Goal: Task Accomplishment & Management: Use online tool/utility

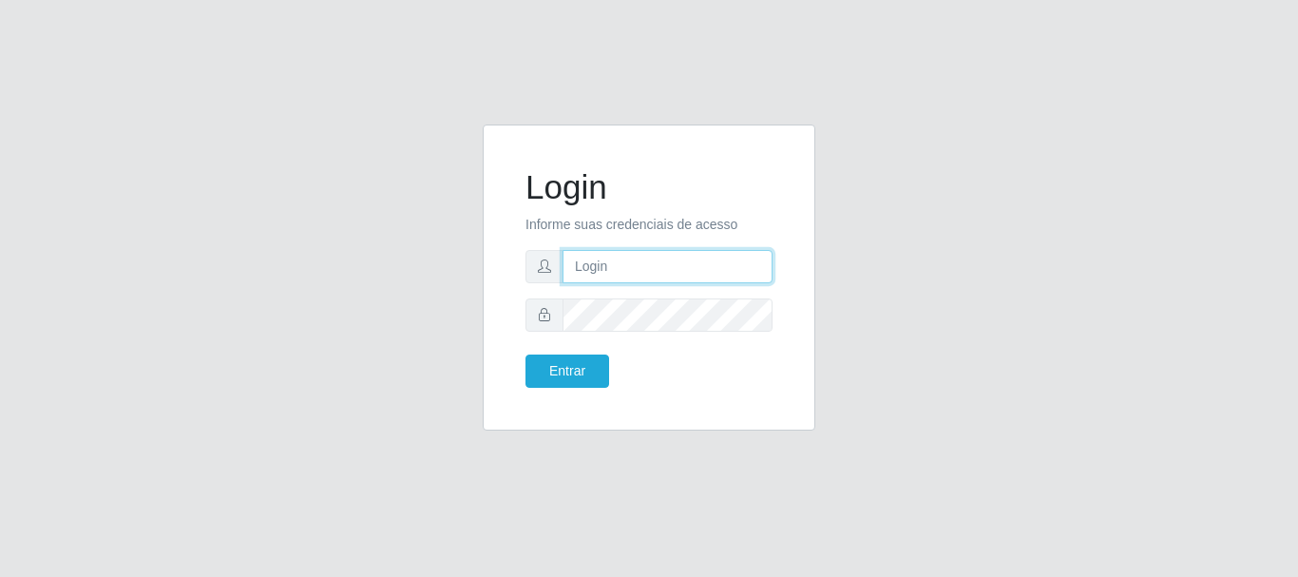
click at [689, 280] on input "text" at bounding box center [668, 266] width 210 height 33
type input "biatriz@comprebem"
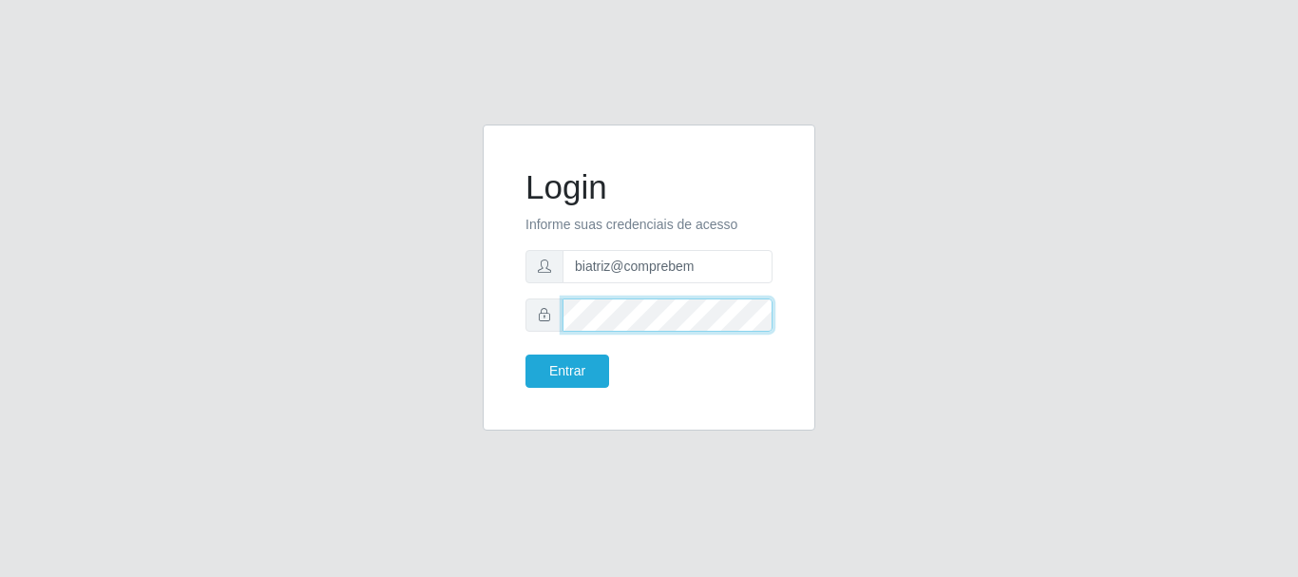
click at [525, 354] on button "Entrar" at bounding box center [567, 370] width 84 height 33
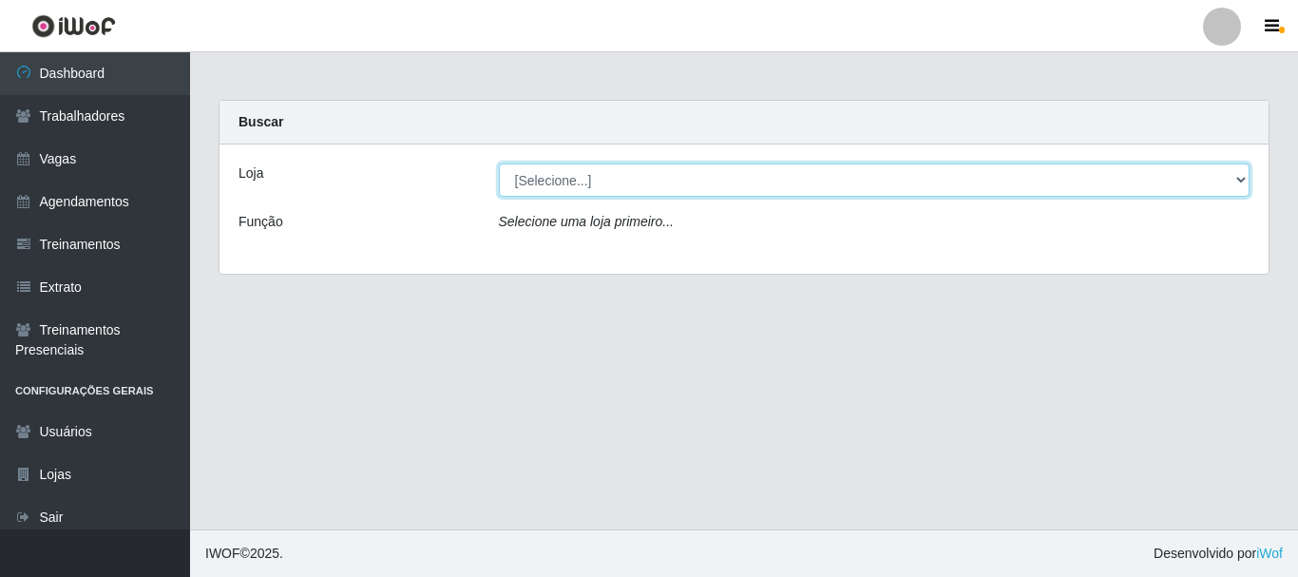
click at [575, 184] on select "[Selecione...] Supermercado Compre Bem - Itabaiana" at bounding box center [875, 179] width 752 height 33
select select "264"
click at [499, 163] on select "[Selecione...] Supermercado Compre Bem - Itabaiana" at bounding box center [875, 179] width 752 height 33
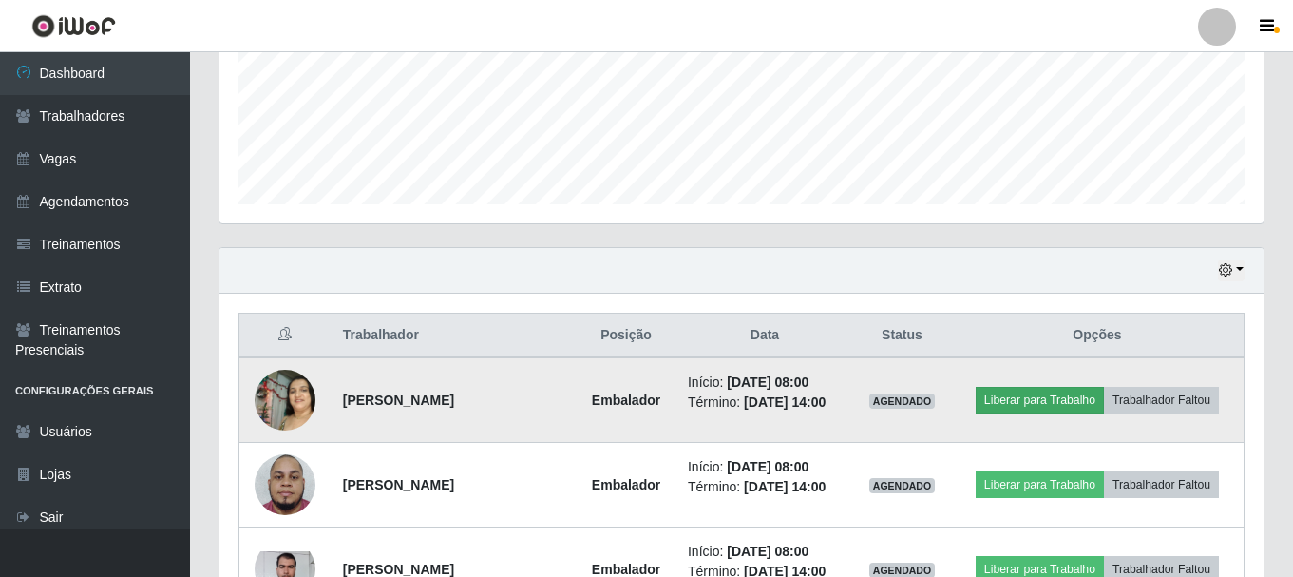
scroll to position [570, 0]
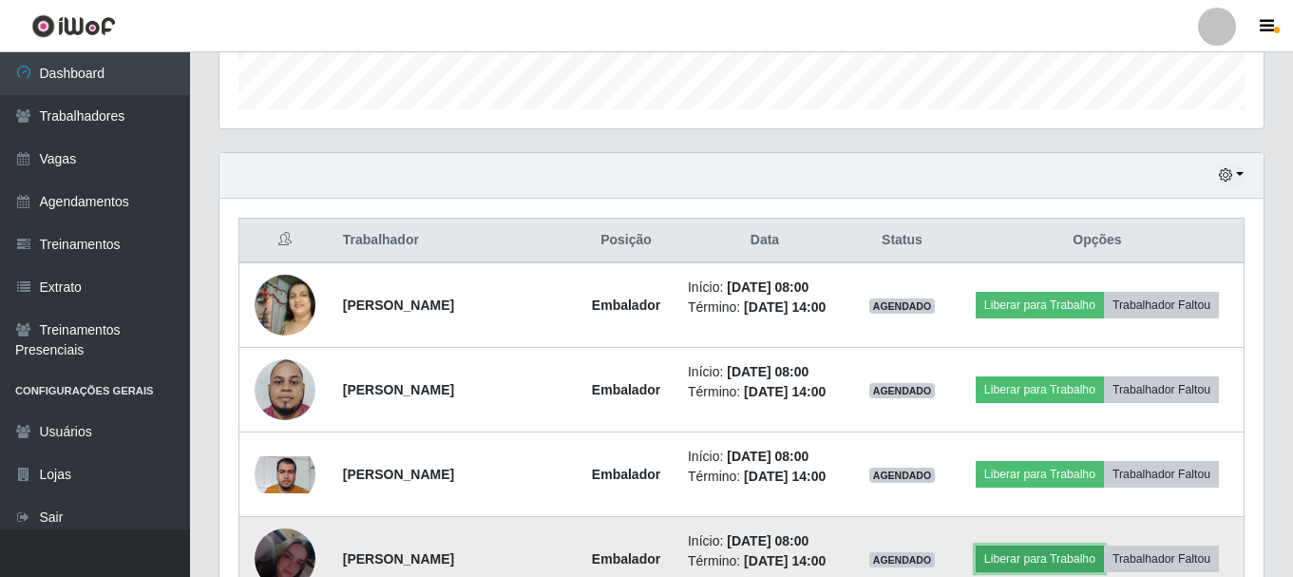
click at [1038, 546] on button "Liberar para Trabalho" at bounding box center [1040, 558] width 128 height 27
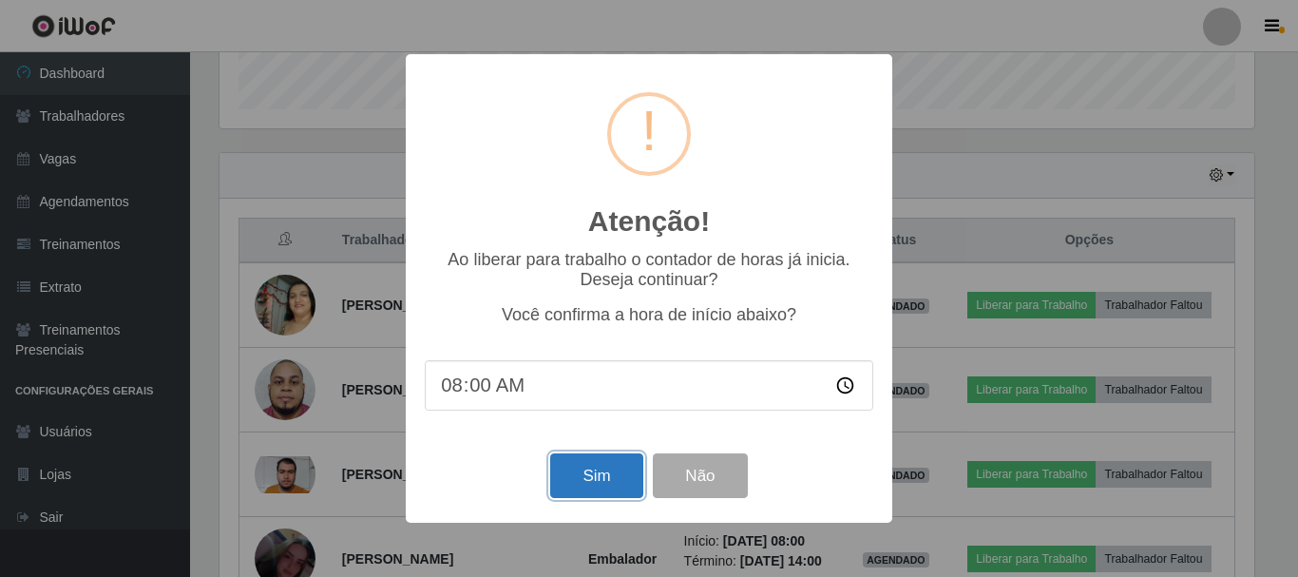
click at [620, 457] on button "Sim" at bounding box center [596, 475] width 92 height 45
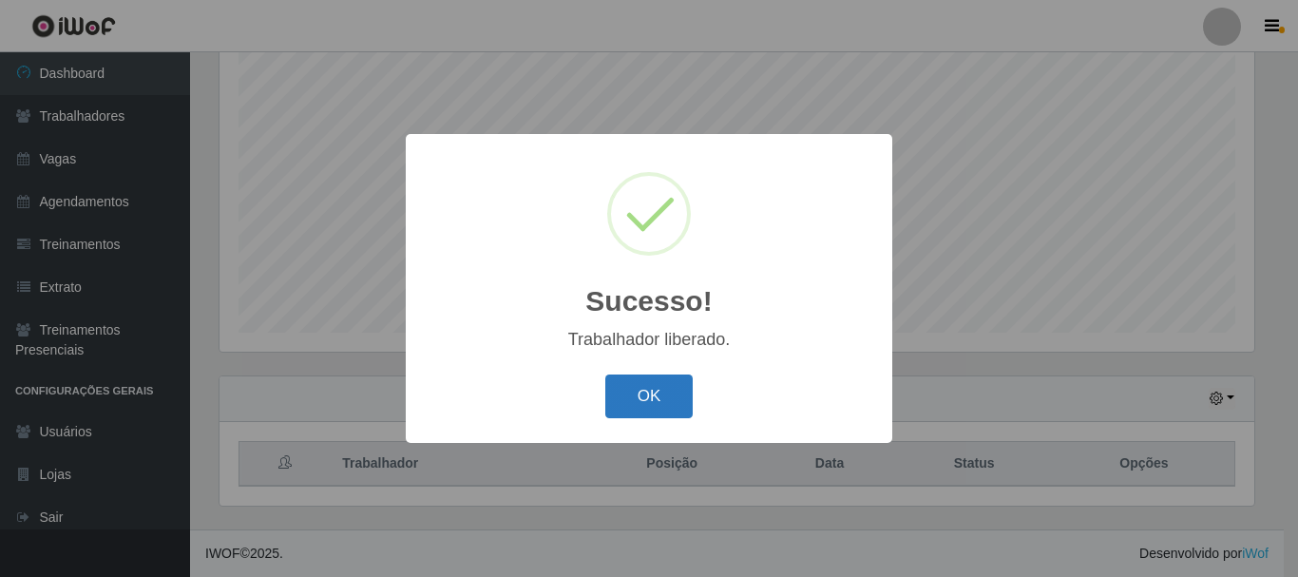
click at [636, 410] on button "OK" at bounding box center [649, 396] width 88 height 45
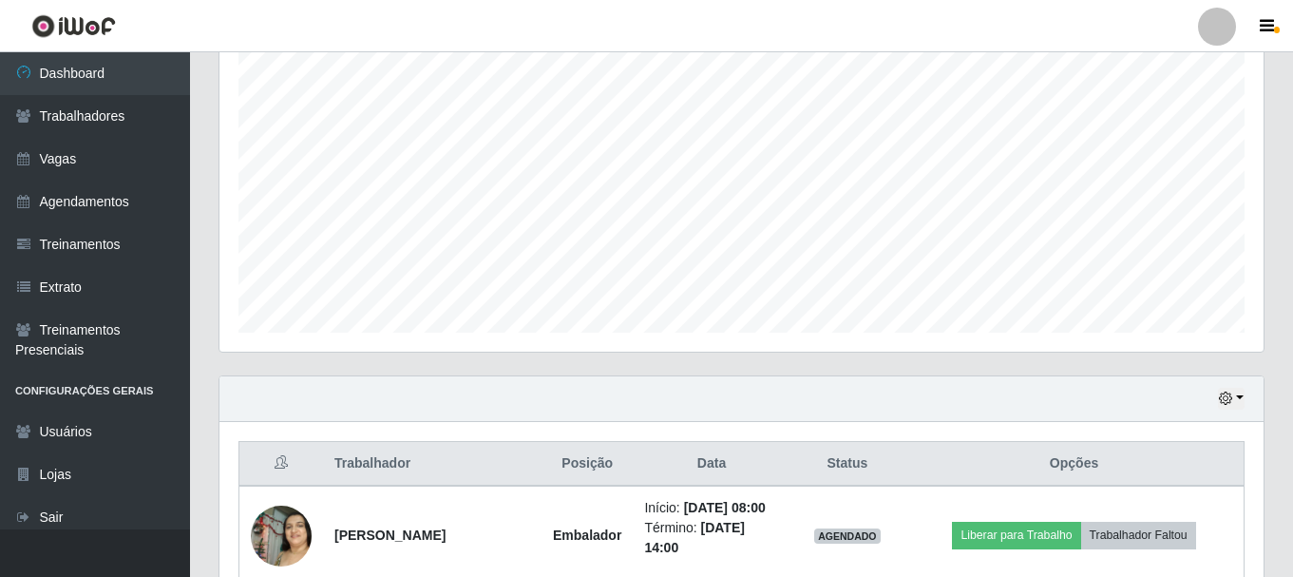
scroll to position [394, 1044]
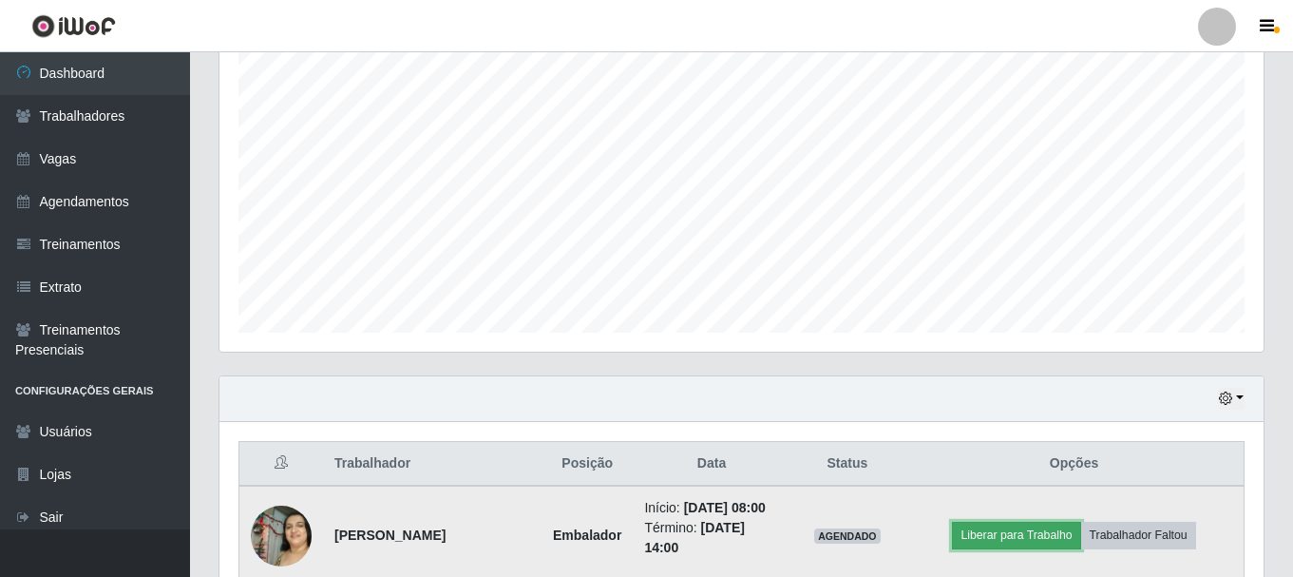
click at [1016, 528] on button "Liberar para Trabalho" at bounding box center [1016, 535] width 128 height 27
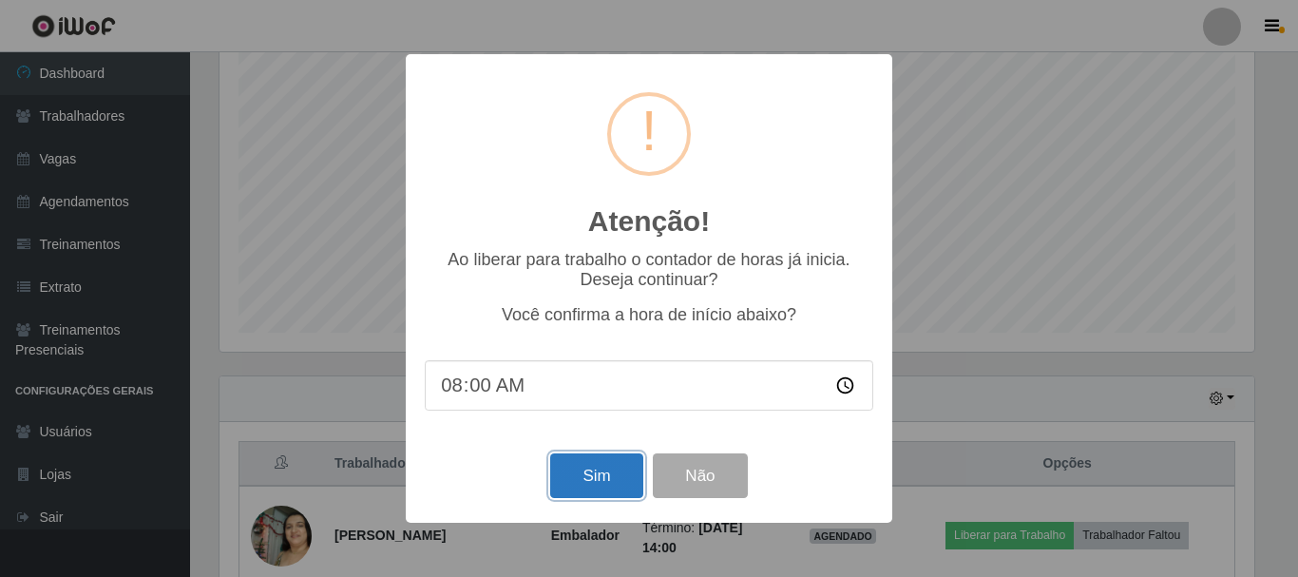
click at [616, 490] on button "Sim" at bounding box center [596, 475] width 92 height 45
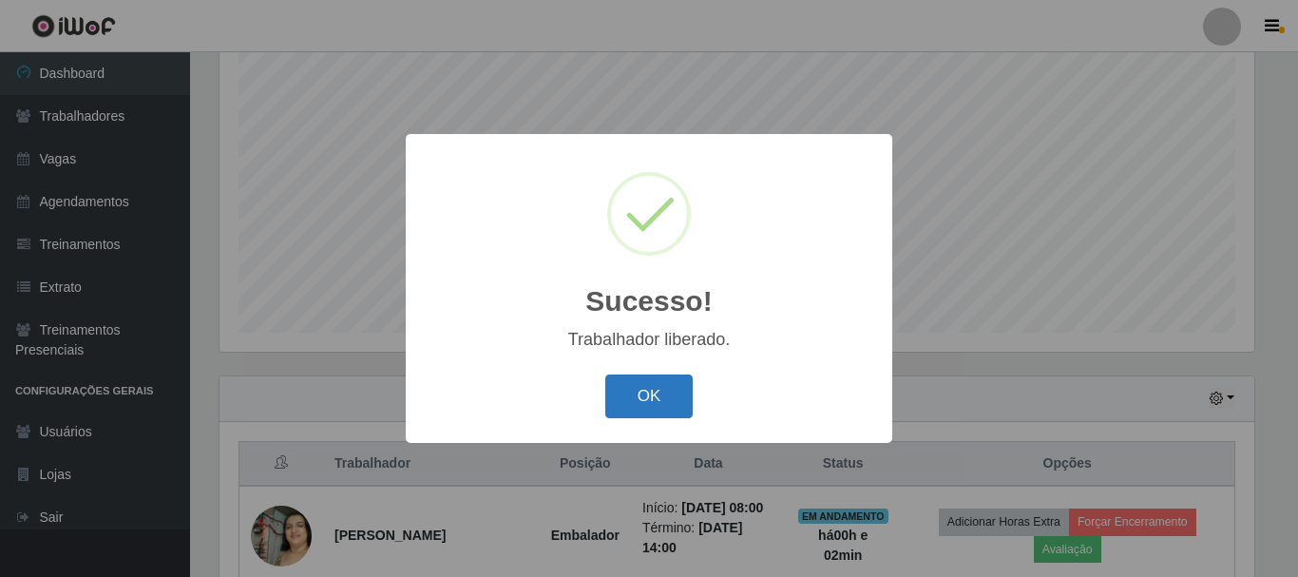
click at [637, 390] on button "OK" at bounding box center [649, 396] width 88 height 45
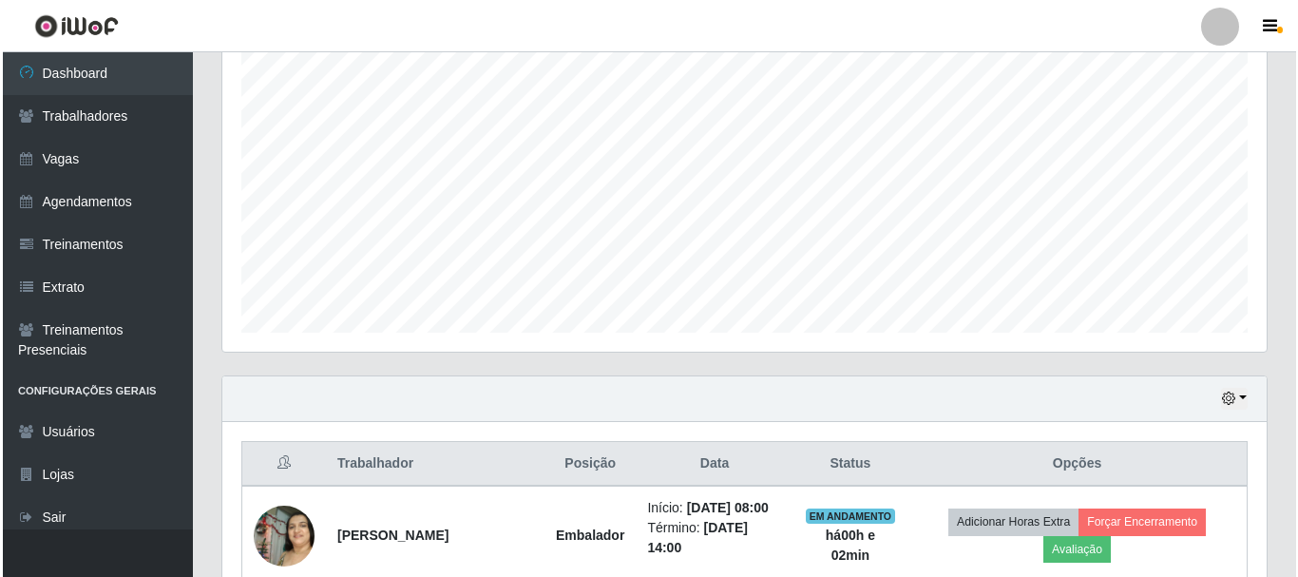
scroll to position [632, 0]
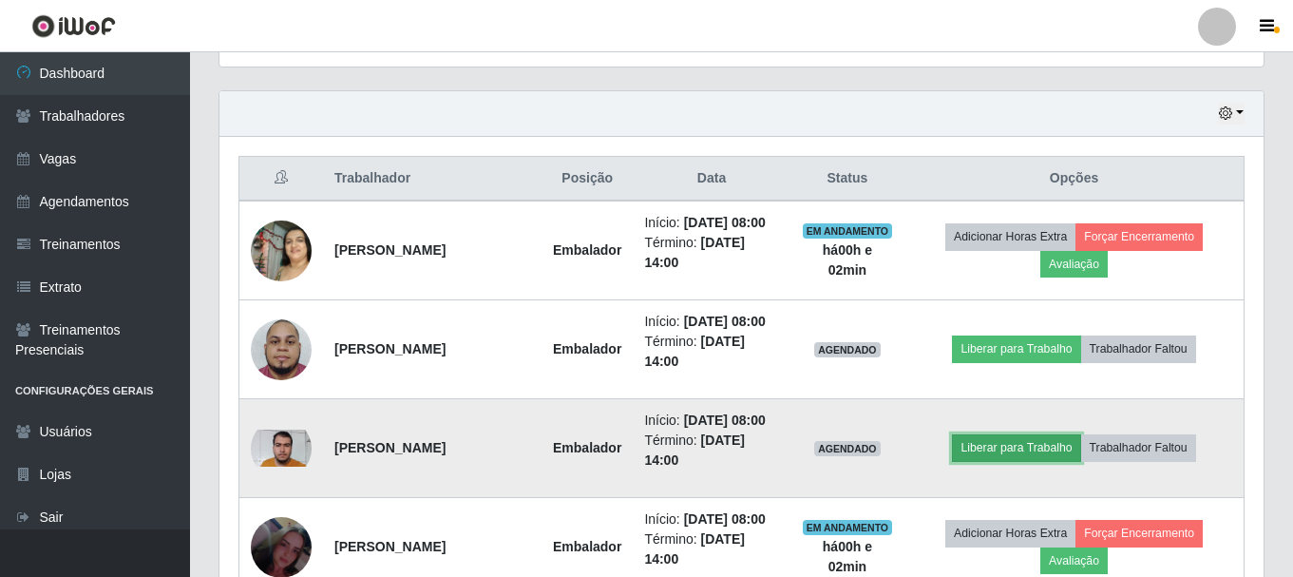
click at [1062, 439] on button "Liberar para Trabalho" at bounding box center [1016, 447] width 128 height 27
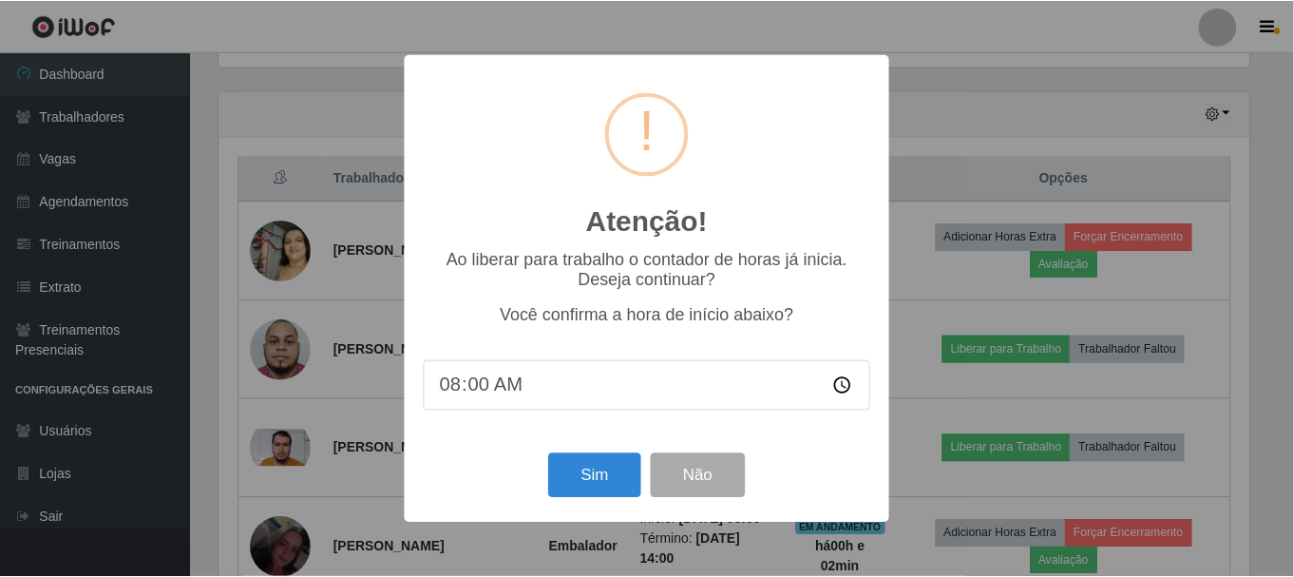
scroll to position [394, 1035]
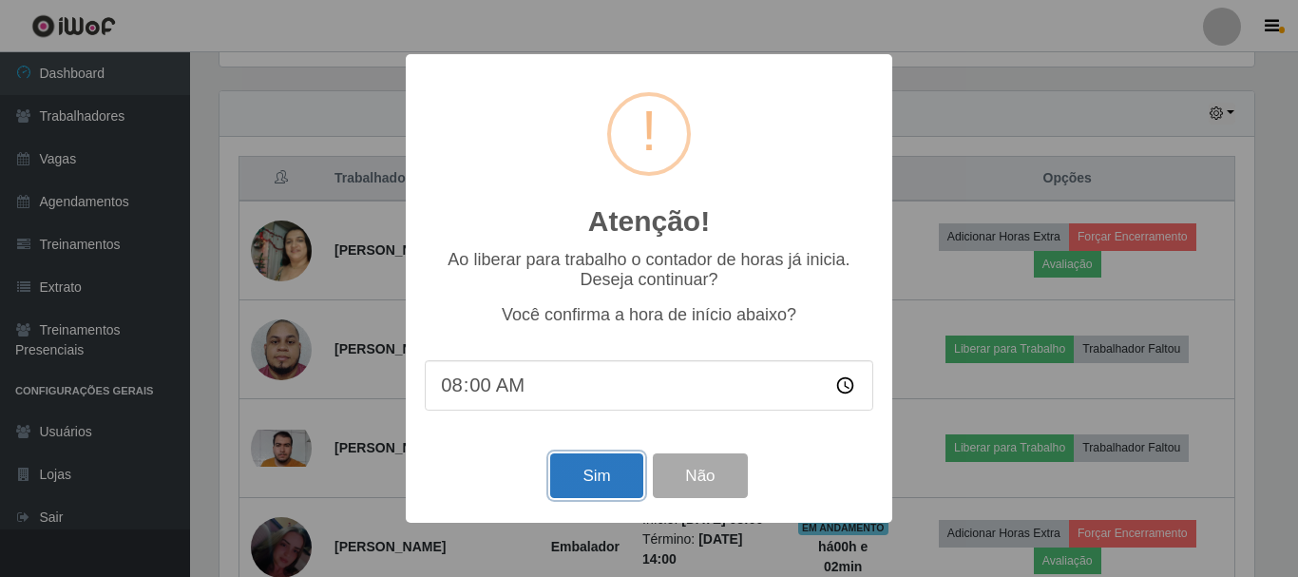
click at [563, 477] on button "Sim" at bounding box center [596, 475] width 92 height 45
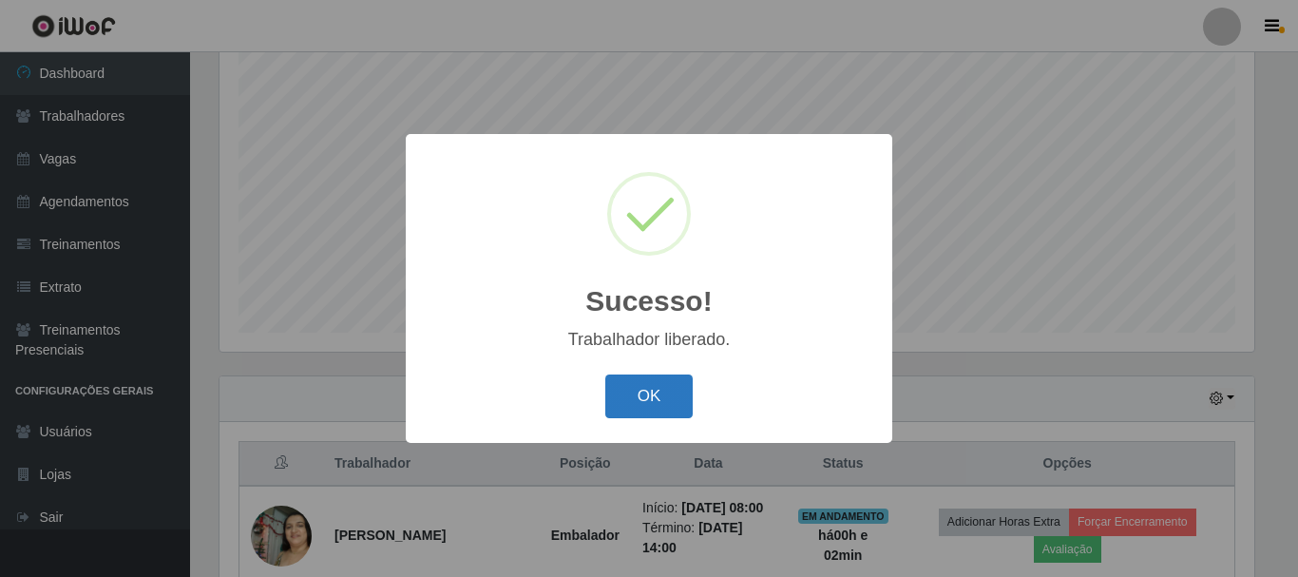
click at [642, 395] on button "OK" at bounding box center [649, 396] width 88 height 45
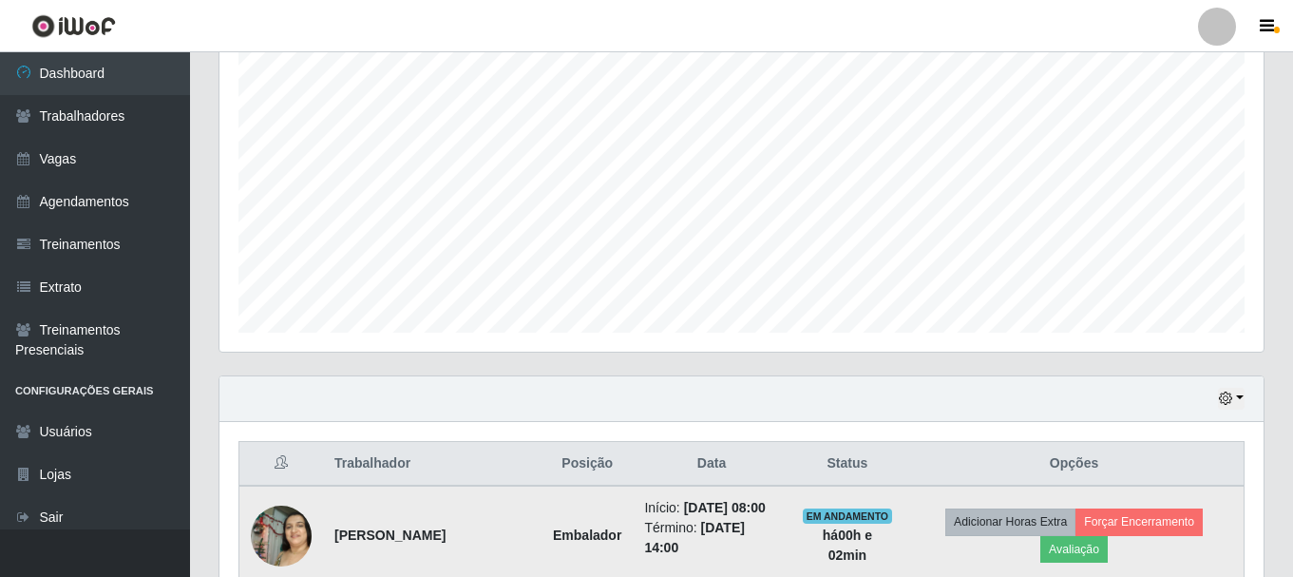
scroll to position [537, 0]
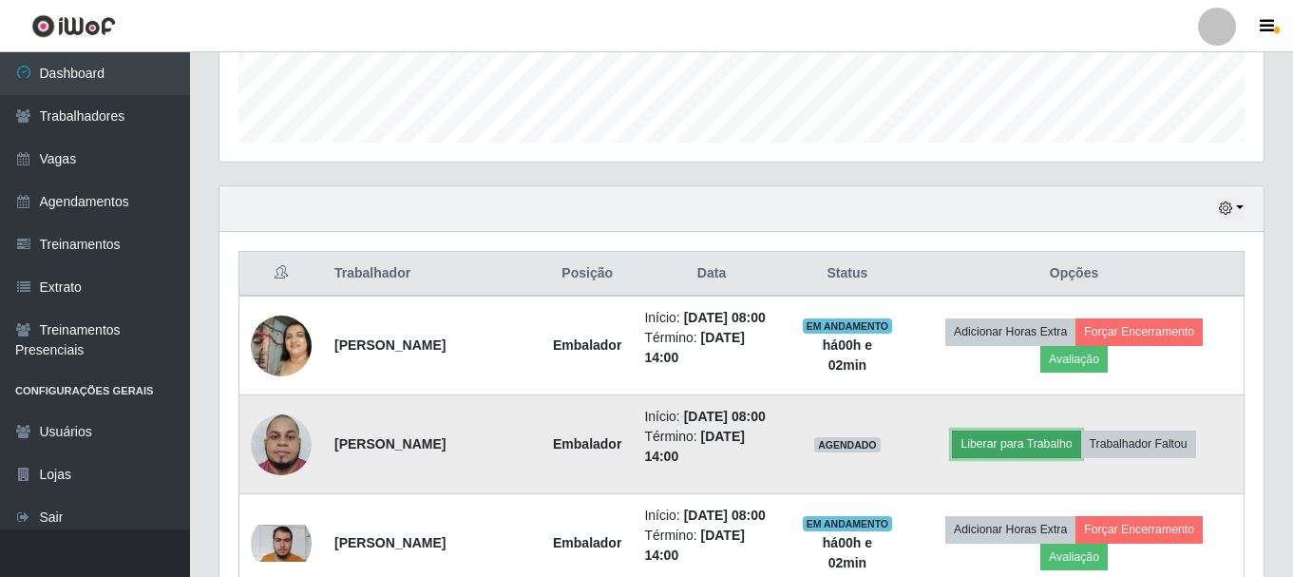
click at [1017, 454] on button "Liberar para Trabalho" at bounding box center [1016, 443] width 128 height 27
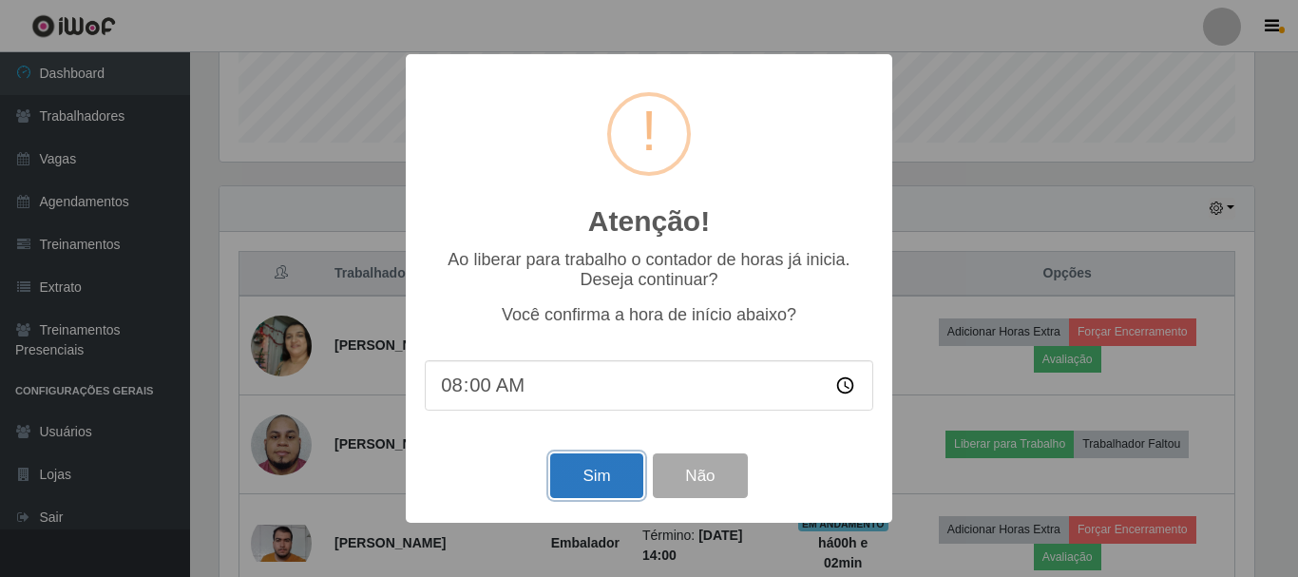
click at [617, 482] on button "Sim" at bounding box center [596, 475] width 92 height 45
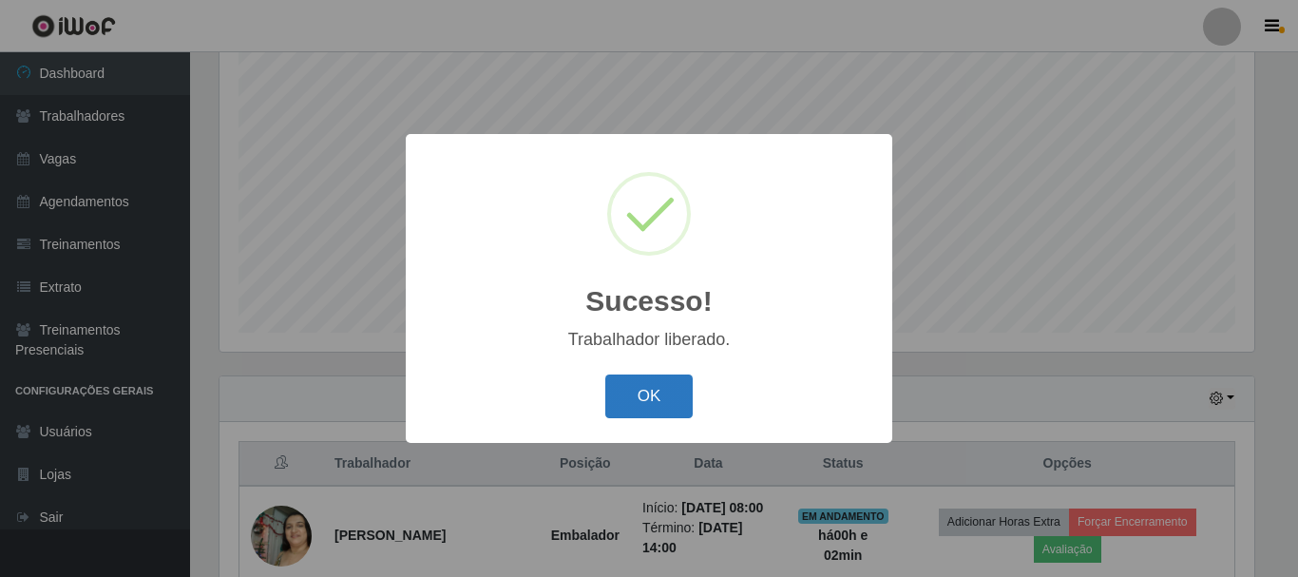
click at [655, 382] on button "OK" at bounding box center [649, 396] width 88 height 45
